Goal: Task Accomplishment & Management: Manage account settings

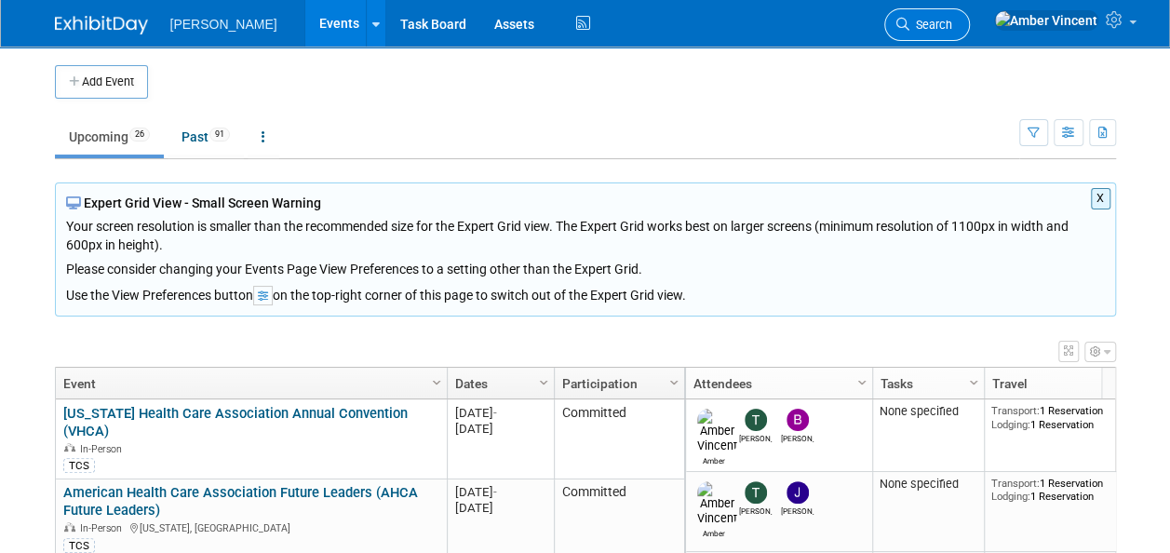
click at [970, 16] on link "Search" at bounding box center [927, 24] width 86 height 33
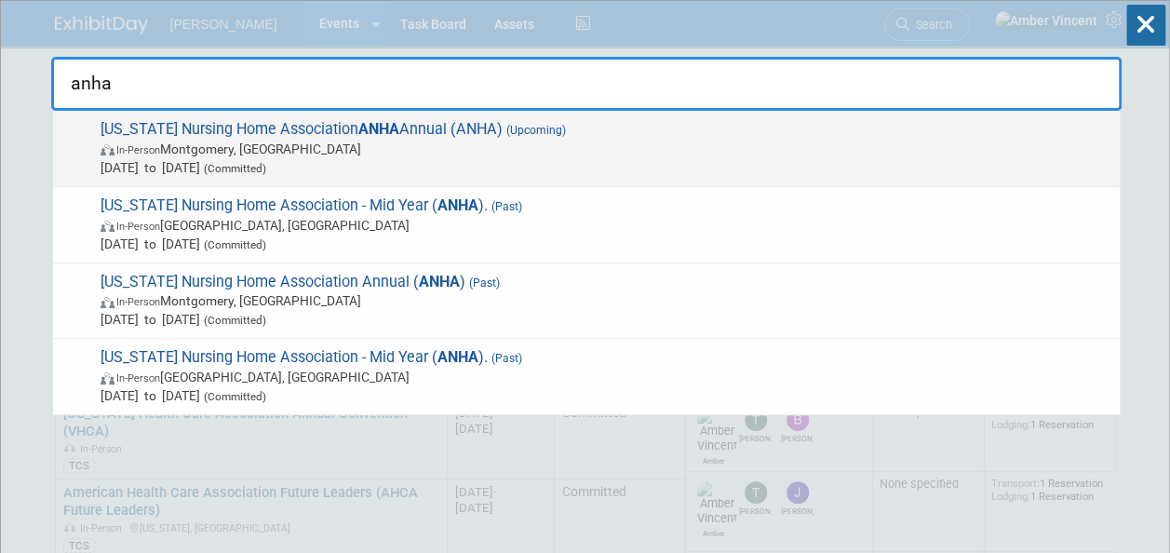
type input "anha"
click at [336, 128] on span "Alabama Nursing Home Association ANHA Annual (ANHA) (Upcoming) In-Person Montgo…" at bounding box center [602, 148] width 1015 height 57
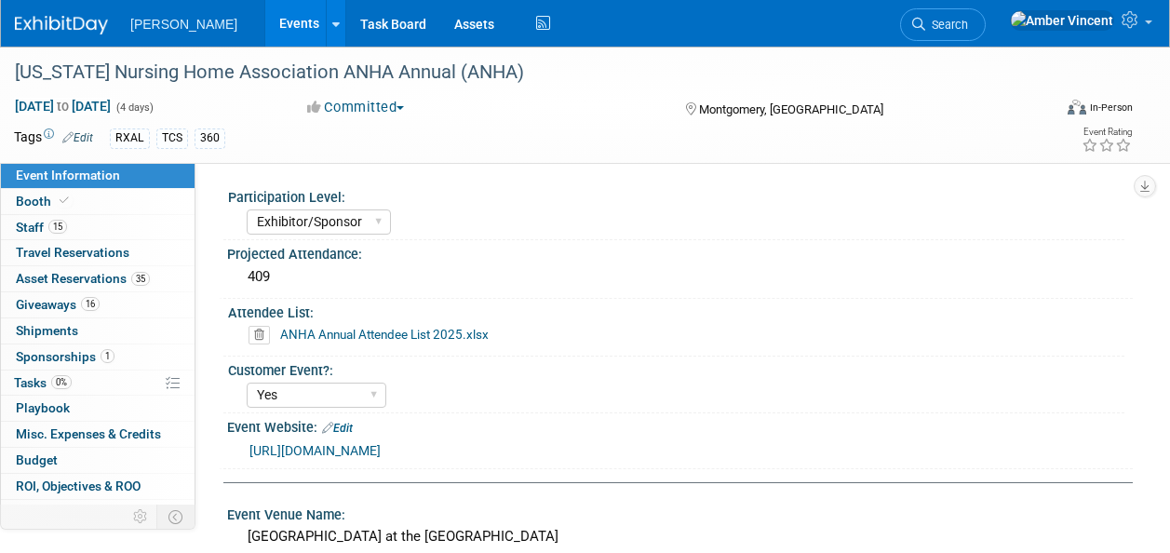
select select "Exhibitor/Sponsor"
select select "Yes"
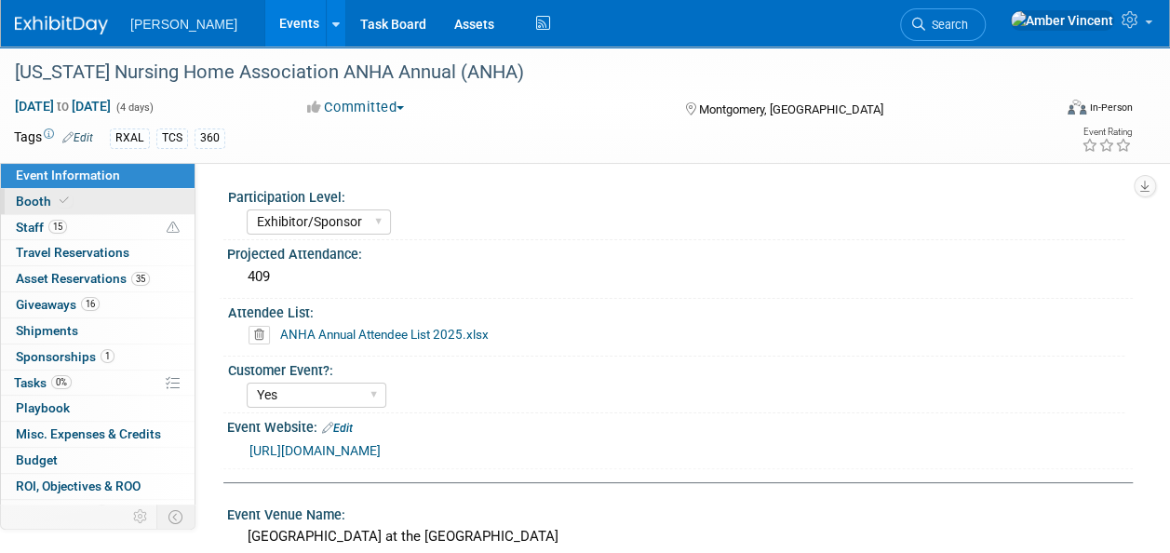
click at [115, 210] on link "Booth" at bounding box center [98, 201] width 194 height 25
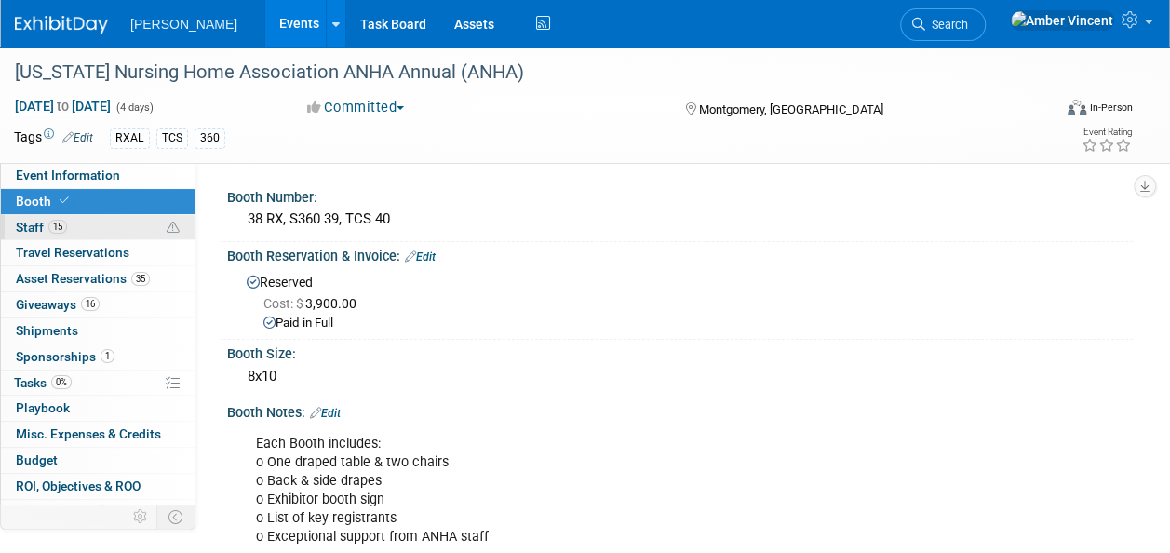
click at [80, 230] on link "15 Staff 15" at bounding box center [98, 227] width 194 height 25
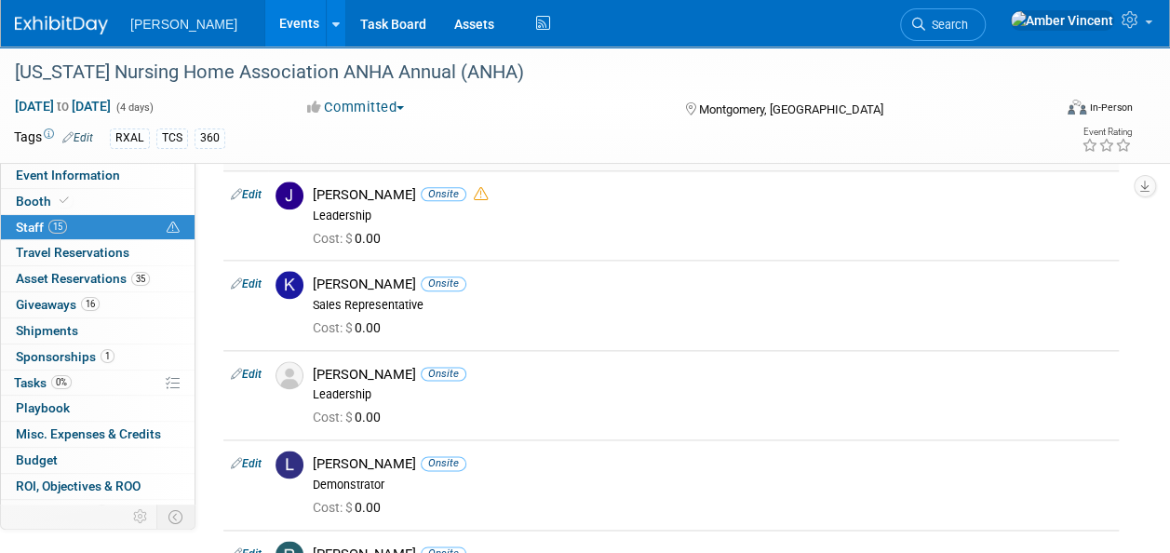
scroll to position [838, 0]
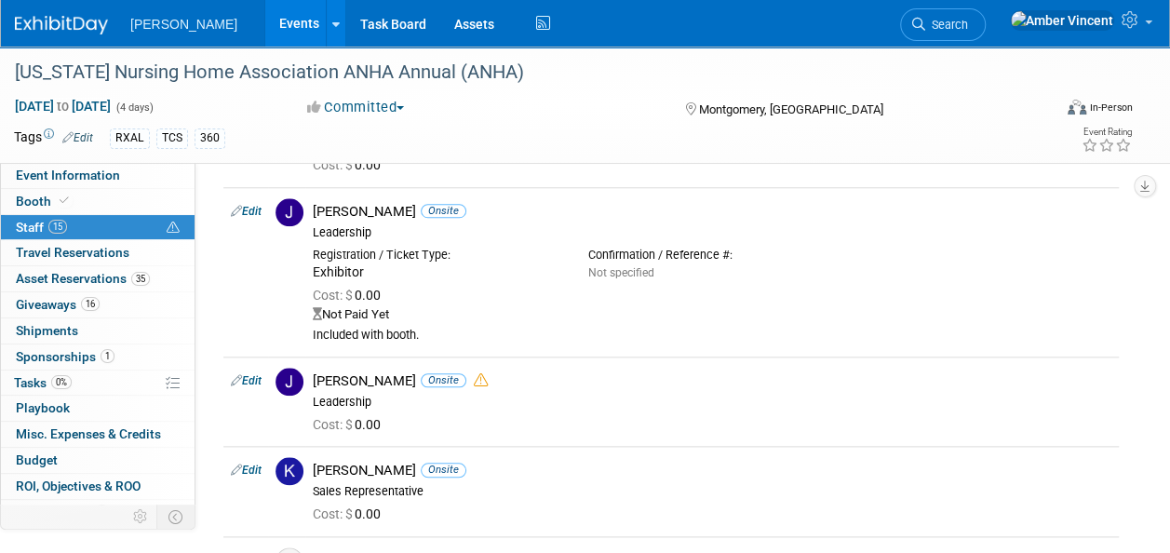
drag, startPoint x: 253, startPoint y: 379, endPoint x: 365, endPoint y: 428, distance: 122.1
click at [255, 380] on link "Edit" at bounding box center [246, 380] width 31 height 13
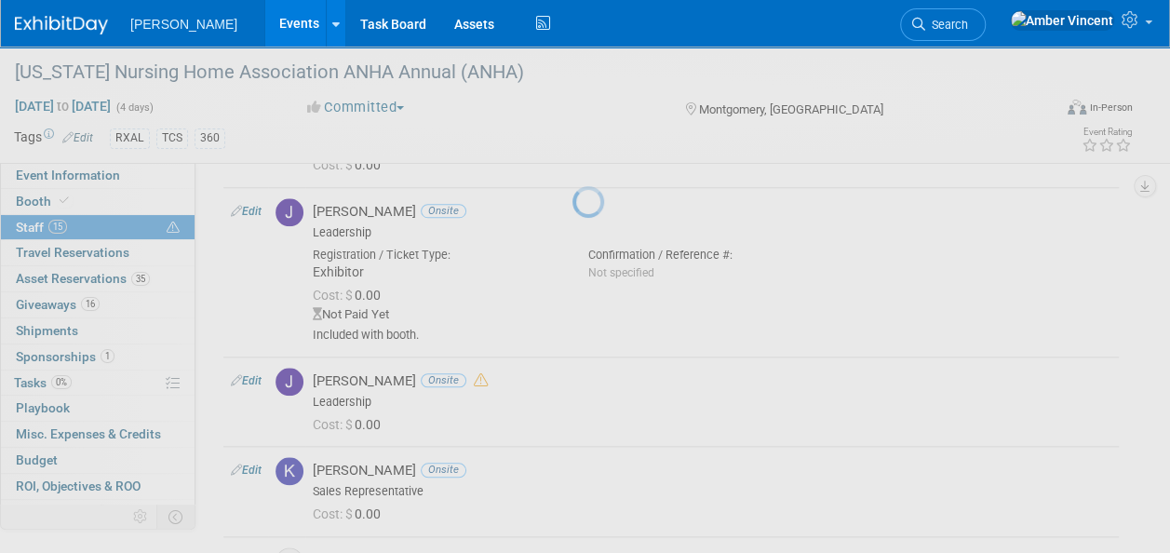
select select "ad7dbda9-b697-4cb7-a57b-5fce2164605a"
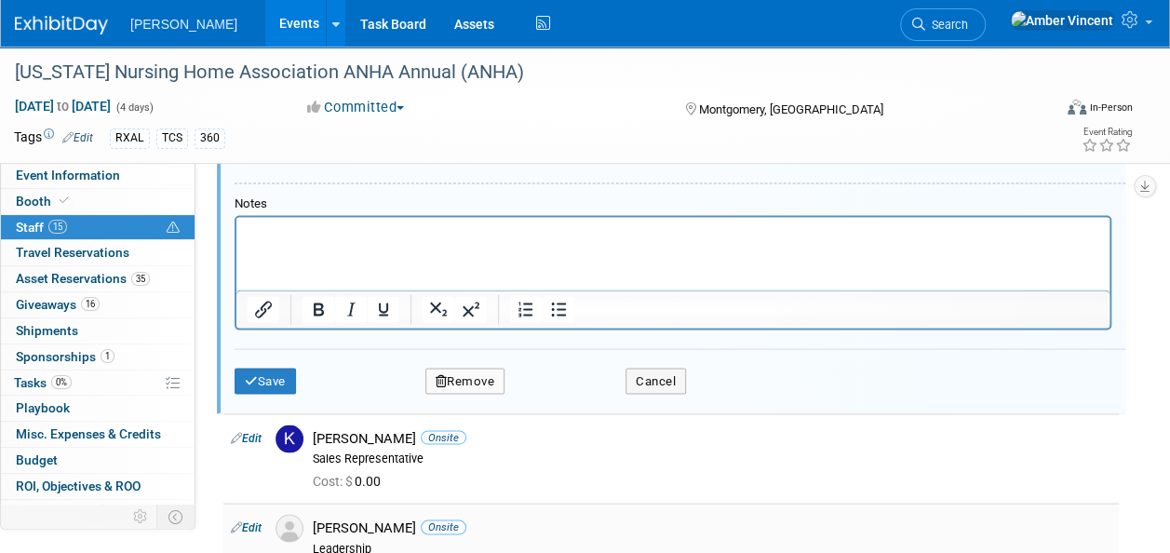
scroll to position [1538, 0]
click at [562, 243] on html at bounding box center [672, 230] width 873 height 26
click at [468, 383] on button "Remove" at bounding box center [465, 382] width 80 height 26
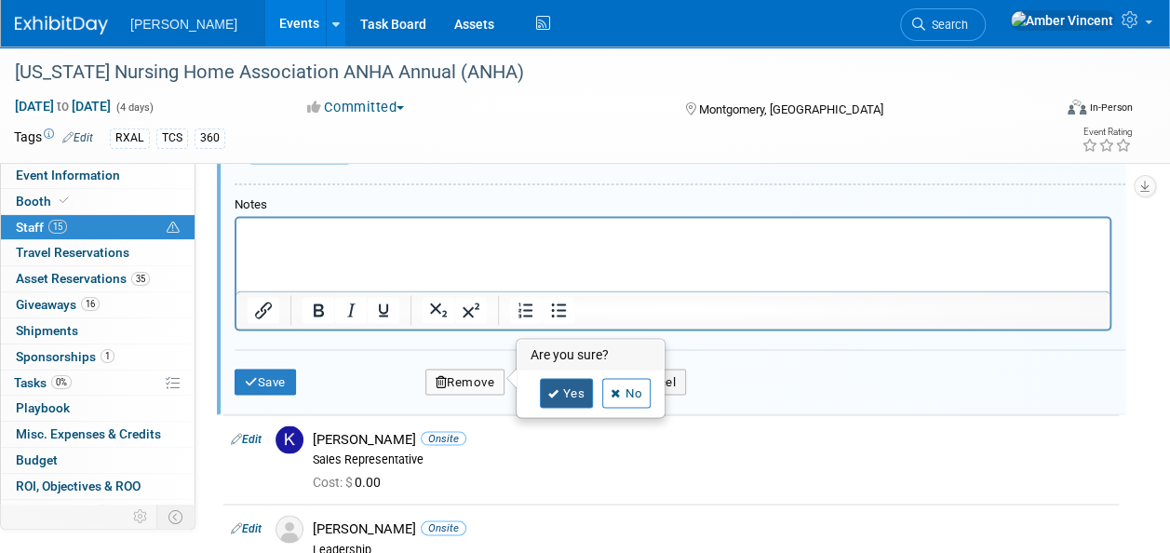
click at [551, 388] on icon at bounding box center [553, 393] width 11 height 10
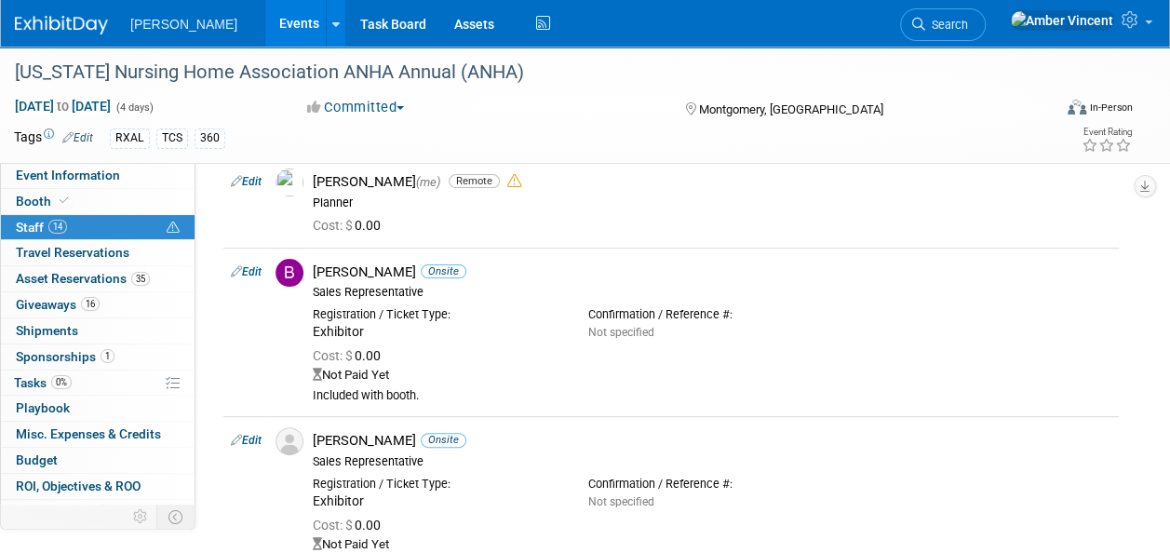
scroll to position [0, 0]
